Goal: Task Accomplishment & Management: Manage account settings

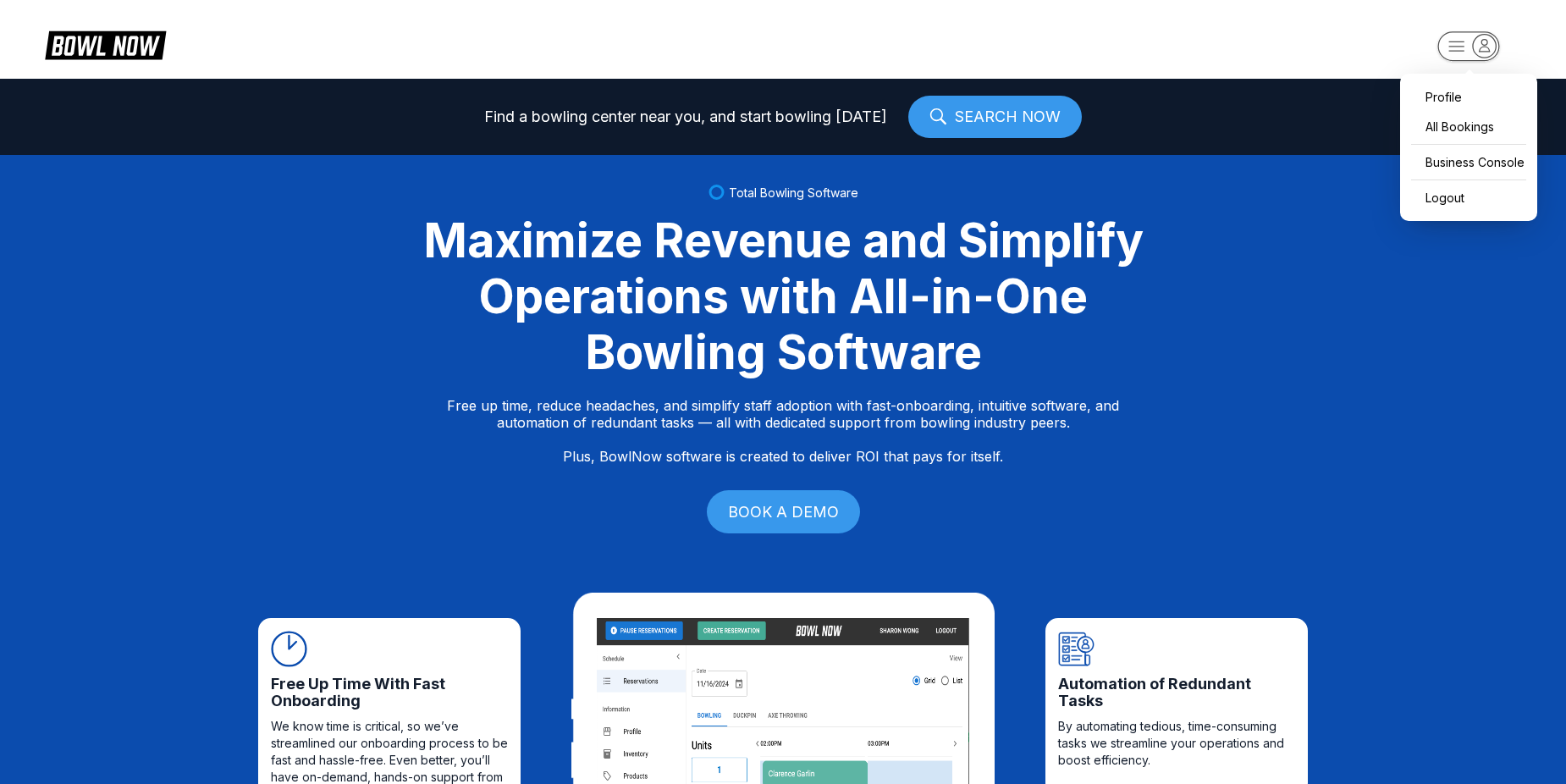
click at [1454, 60] on rect "button" at bounding box center [1468, 45] width 61 height 29
click at [1455, 157] on div "Business Console" at bounding box center [1468, 162] width 120 height 29
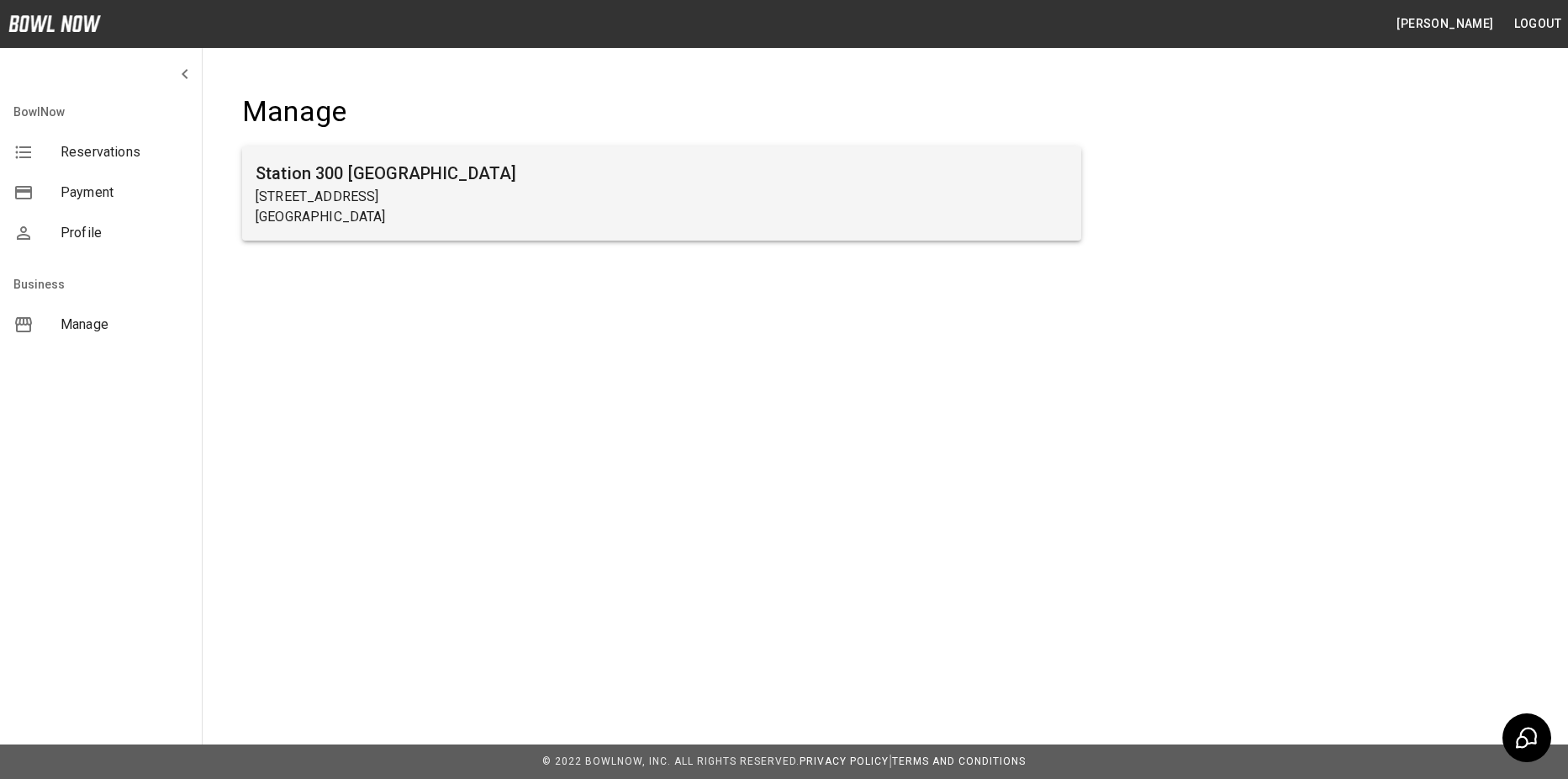
click at [652, 231] on div "Station [GEOGRAPHIC_DATA][STREET_ADDRESS]" at bounding box center [661, 193] width 839 height 95
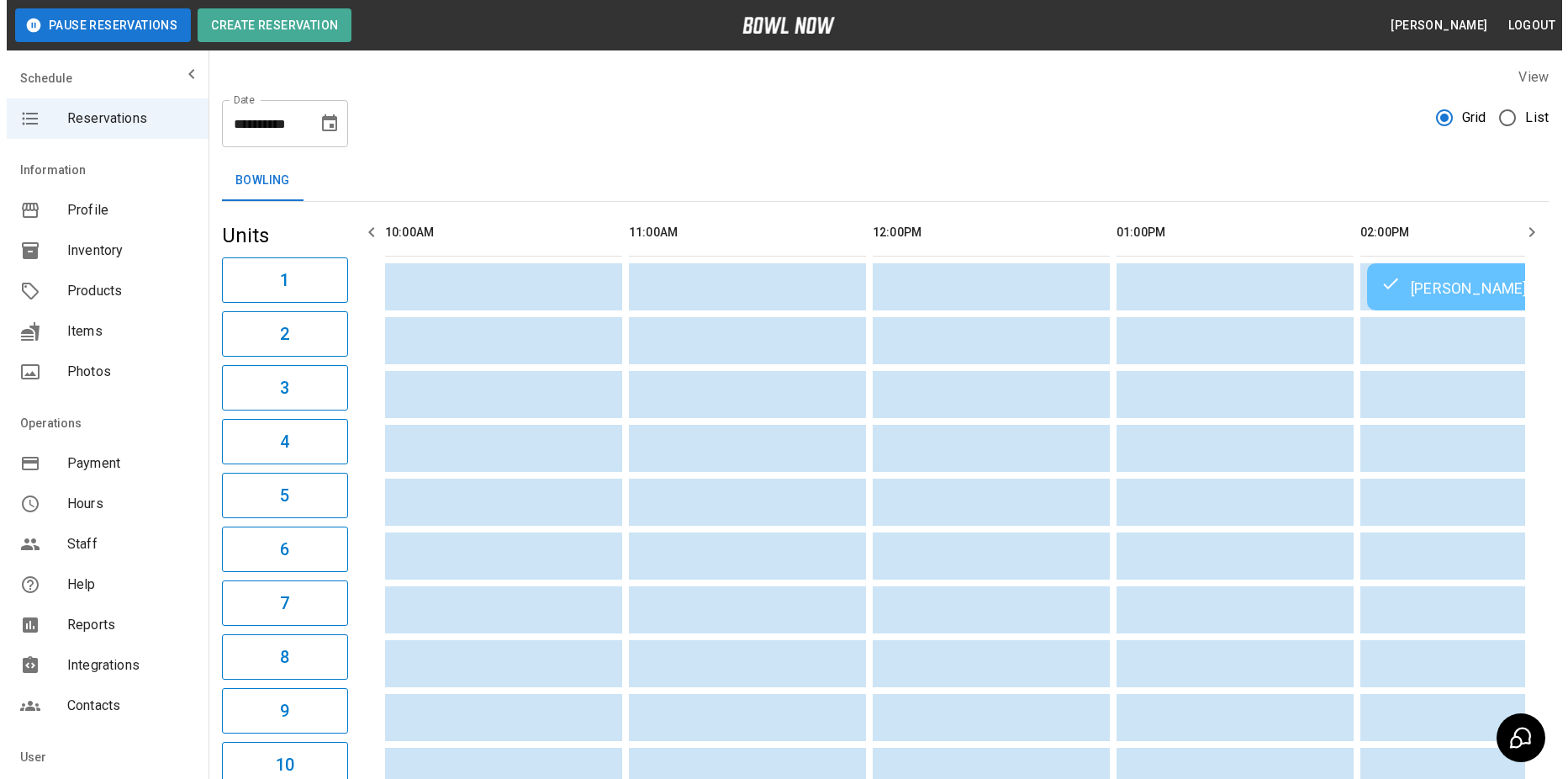
scroll to position [0, 1707]
